Goal: Transaction & Acquisition: Book appointment/travel/reservation

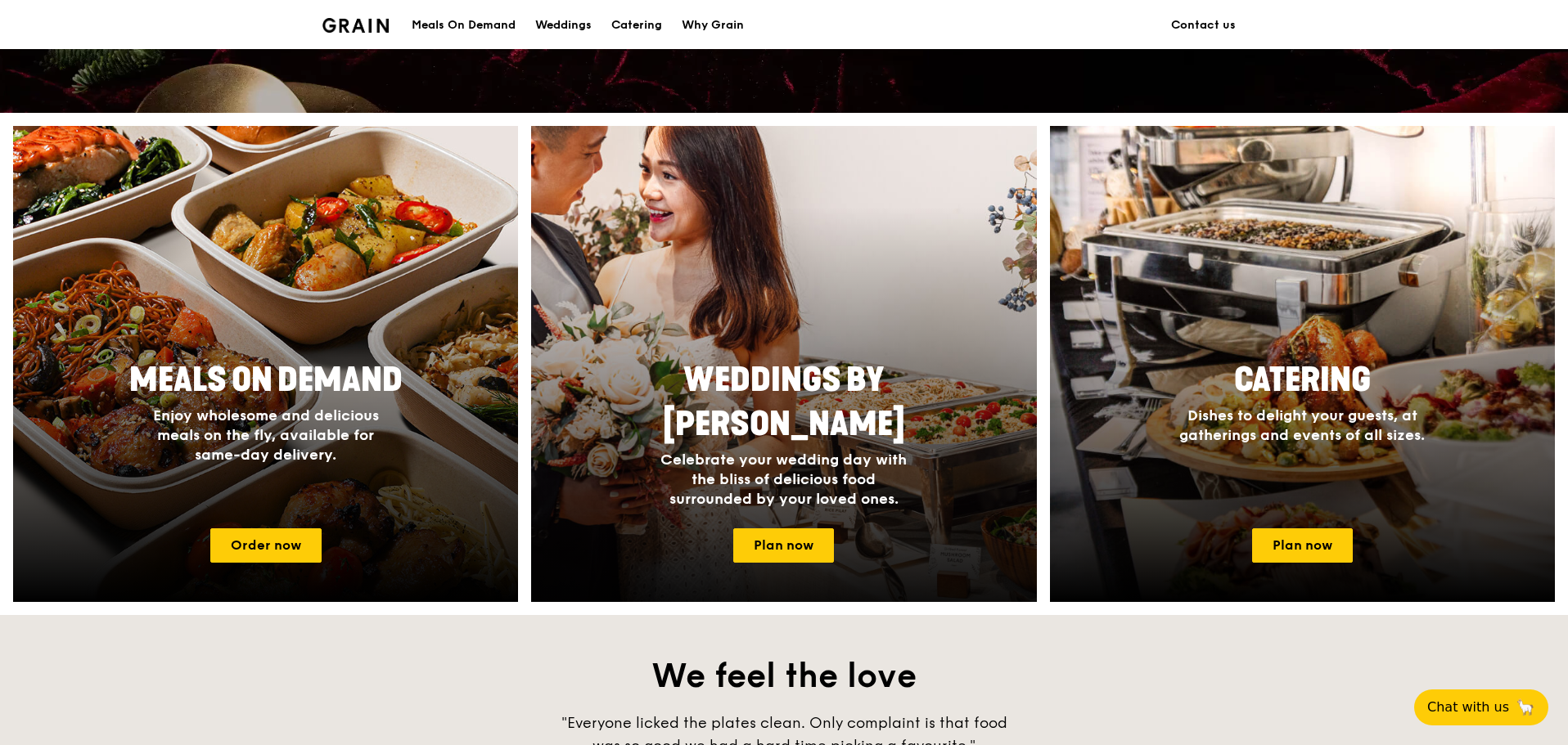
scroll to position [573, 0]
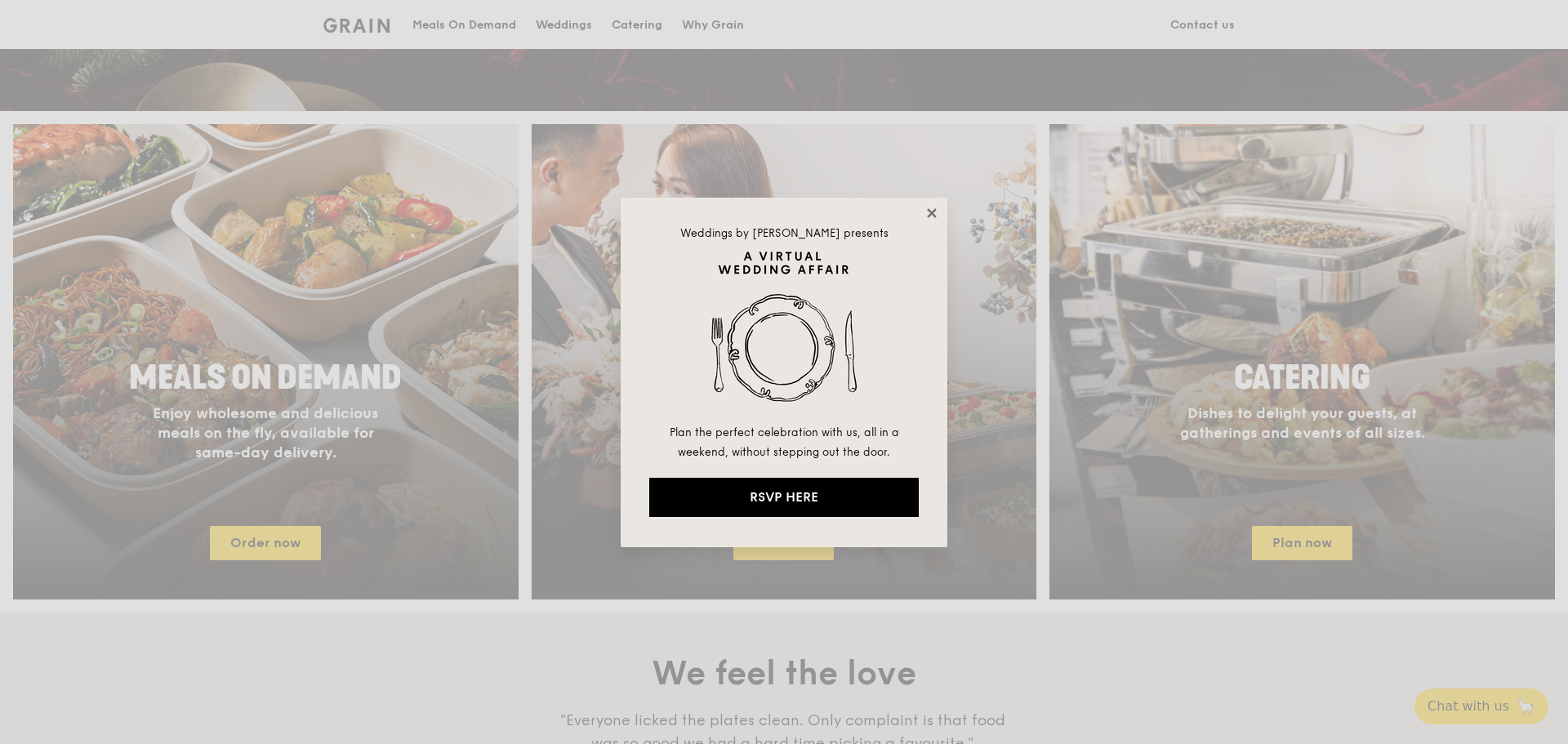
click at [927, 215] on icon at bounding box center [932, 213] width 14 height 14
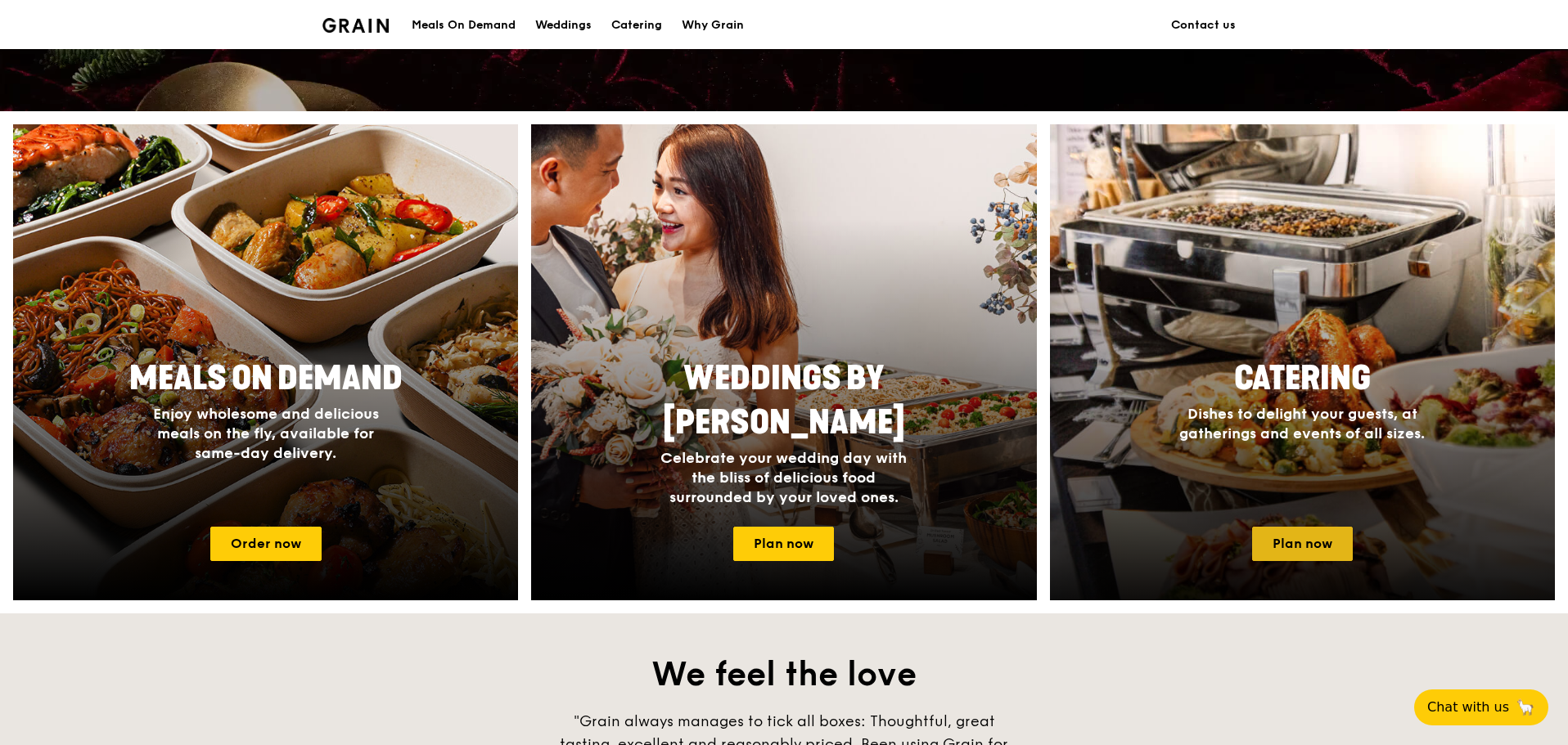
click at [1290, 545] on link "Plan now" at bounding box center [1303, 544] width 101 height 34
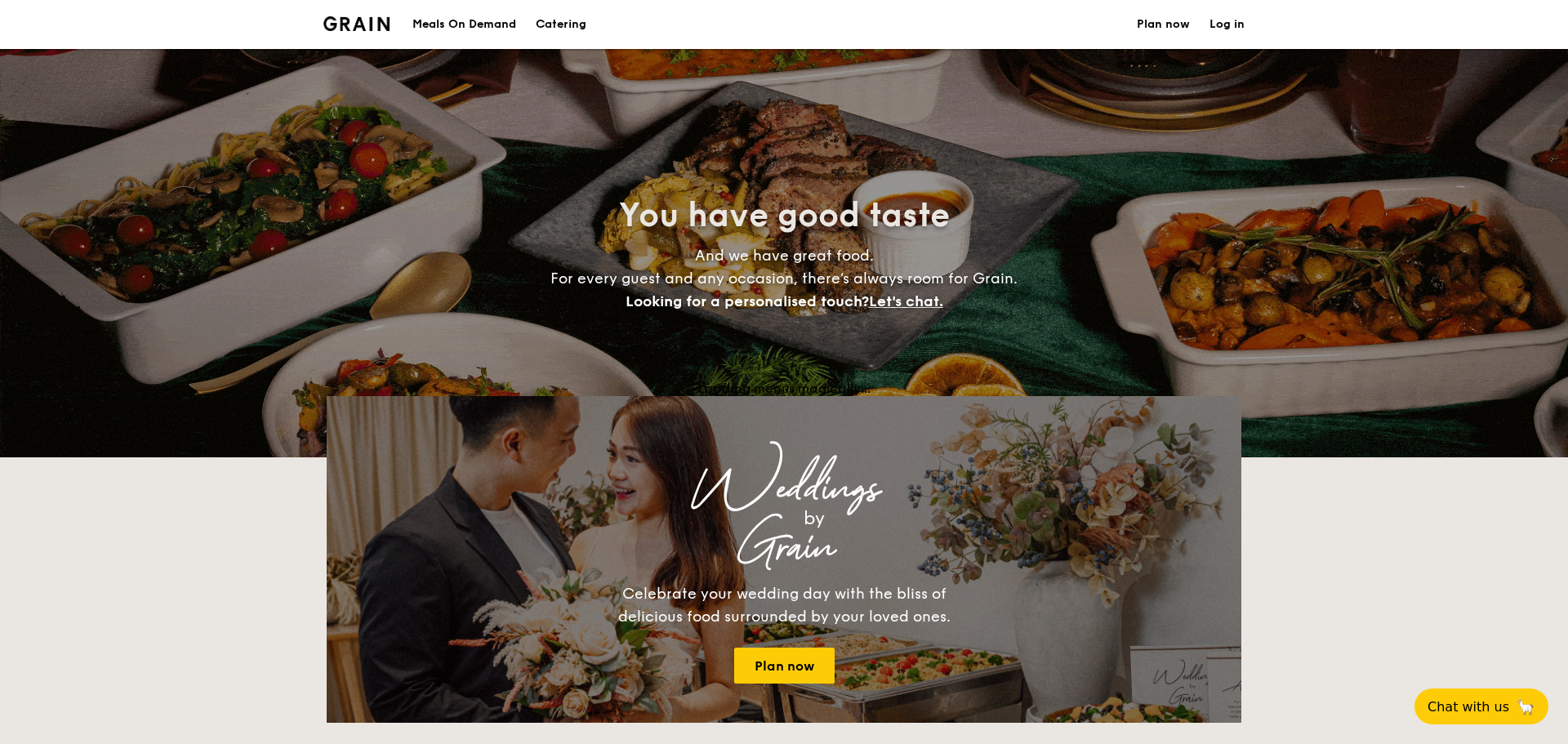
select select
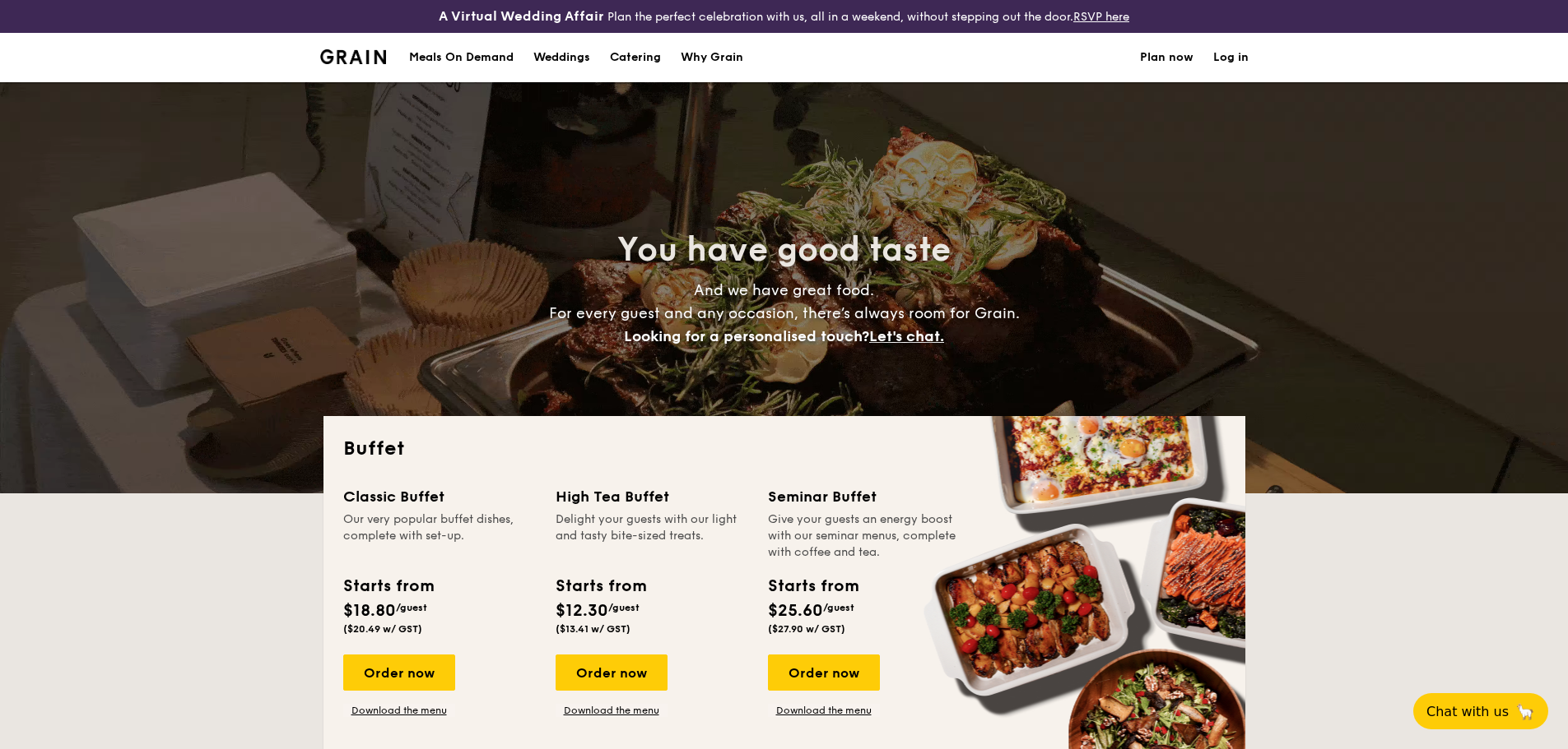
click at [706, 50] on div "Why Grain" at bounding box center [712, 57] width 63 height 50
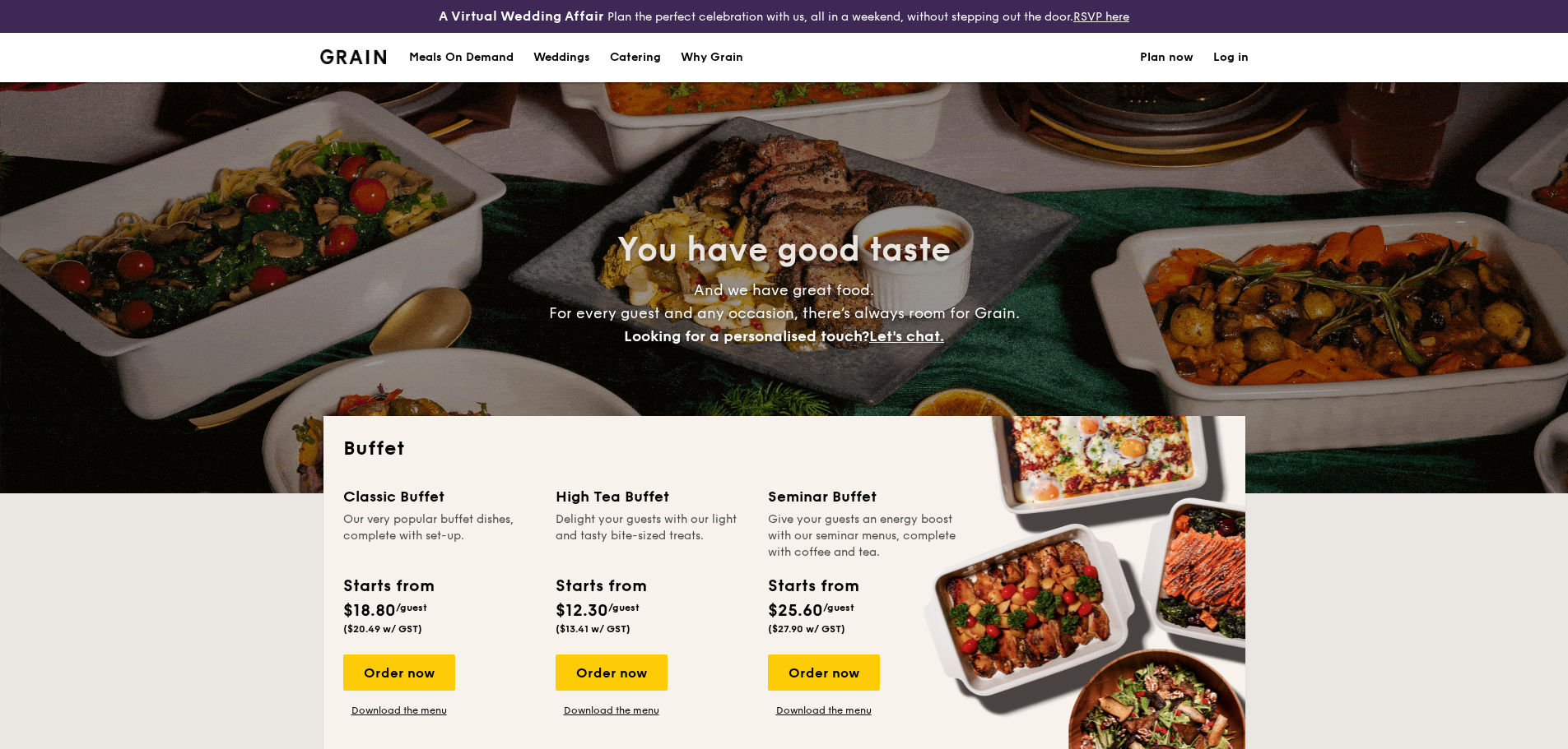
select select
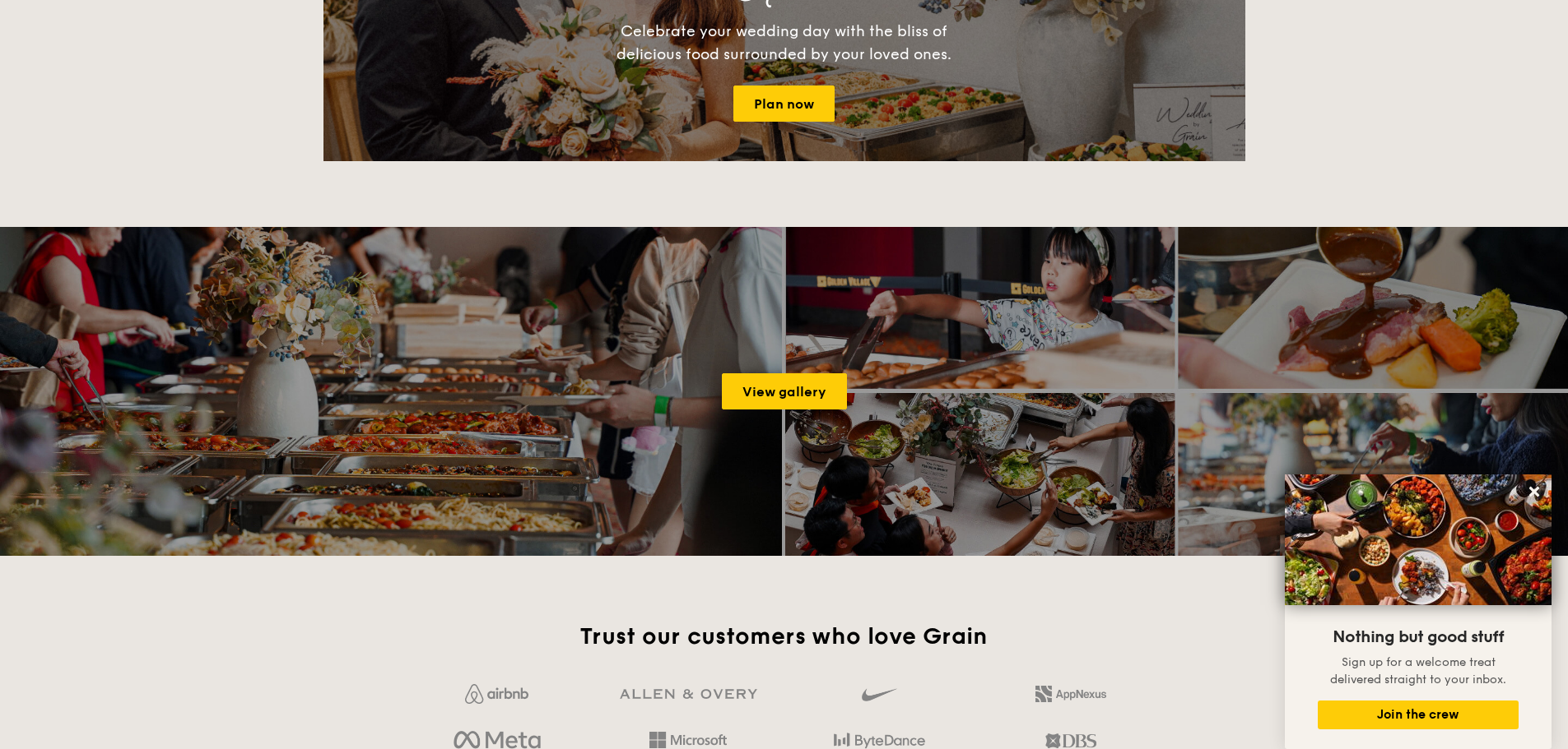
scroll to position [2139, 0]
